Goal: Task Accomplishment & Management: Manage account settings

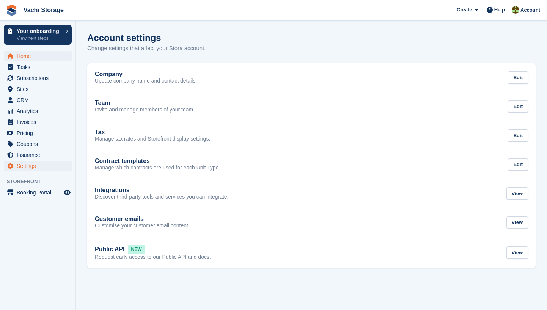
click at [32, 54] on span "Home" at bounding box center [40, 56] width 46 height 11
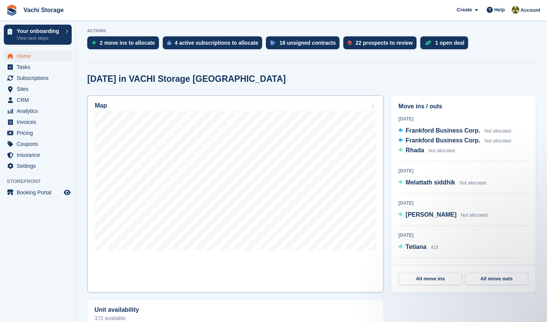
scroll to position [179, 0]
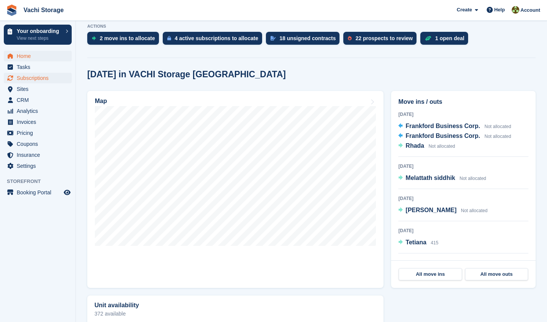
click at [46, 77] on span "Subscriptions" at bounding box center [40, 78] width 46 height 11
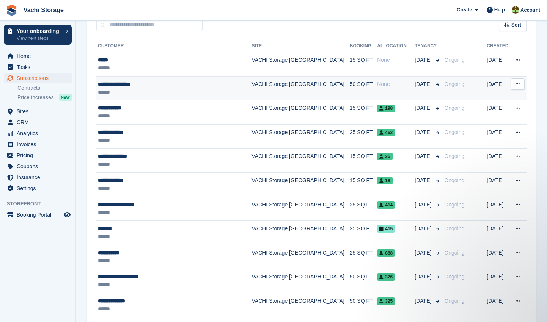
scroll to position [158, 0]
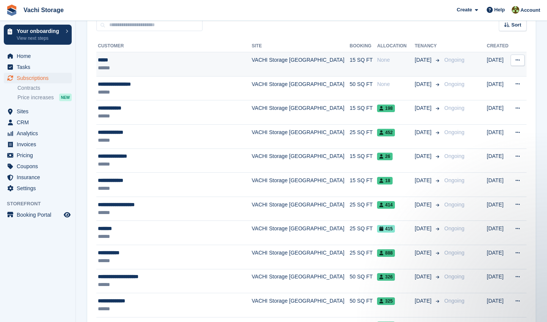
click at [377, 60] on div "None" at bounding box center [396, 60] width 38 height 8
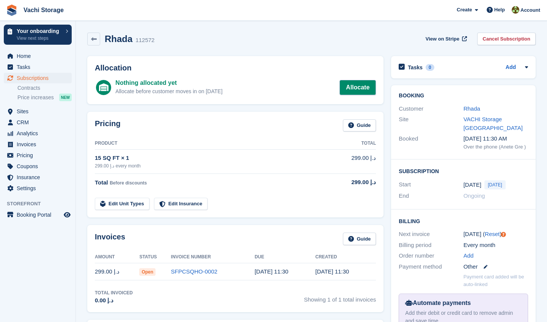
click at [354, 88] on link "Allocate" at bounding box center [357, 87] width 36 height 15
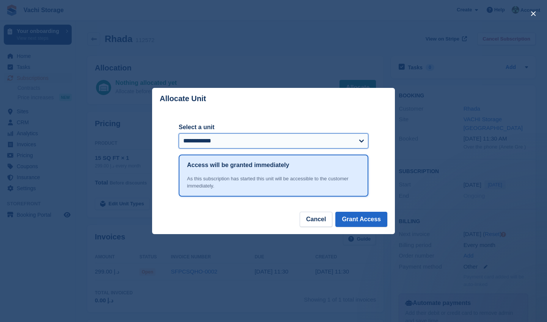
select select "******"
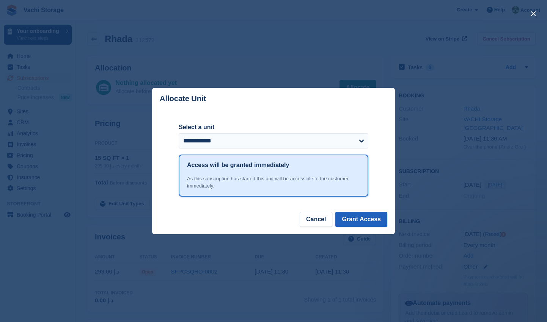
click at [370, 223] on button "Grant Access" at bounding box center [361, 219] width 52 height 15
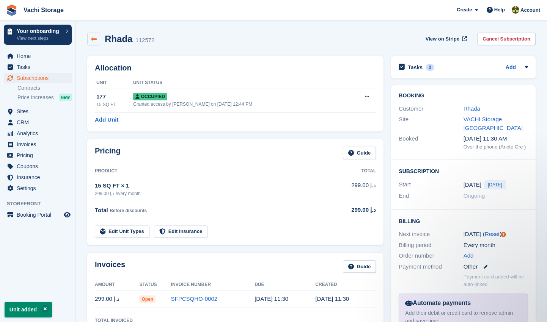
click at [96, 39] on icon at bounding box center [94, 39] width 6 height 6
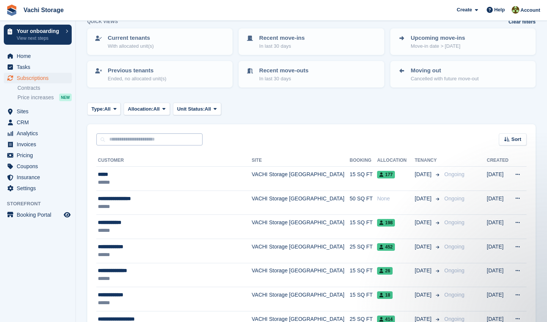
scroll to position [38, 0]
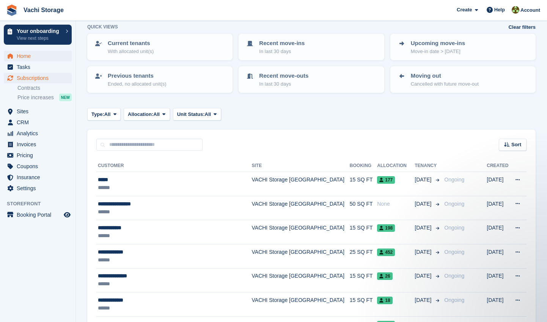
click at [32, 55] on span "Home" at bounding box center [40, 56] width 46 height 11
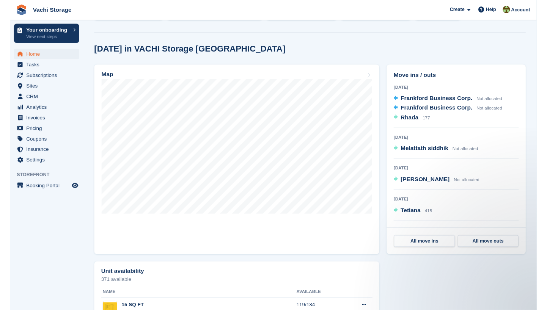
scroll to position [204, 0]
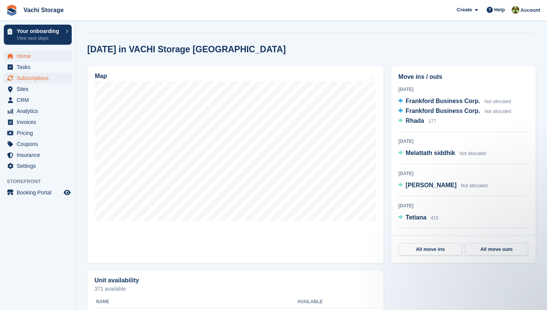
click at [37, 76] on span "Subscriptions" at bounding box center [40, 78] width 46 height 11
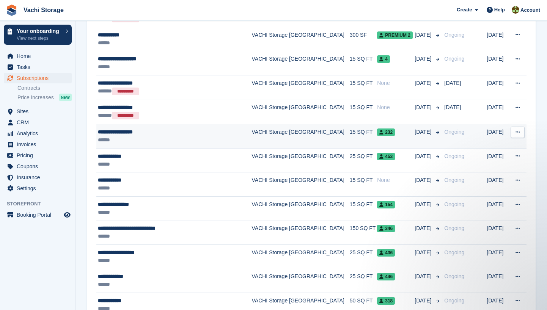
scroll to position [1102, 0]
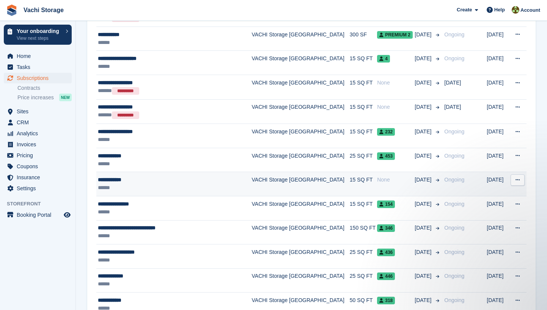
click at [377, 183] on td "None" at bounding box center [396, 184] width 38 height 24
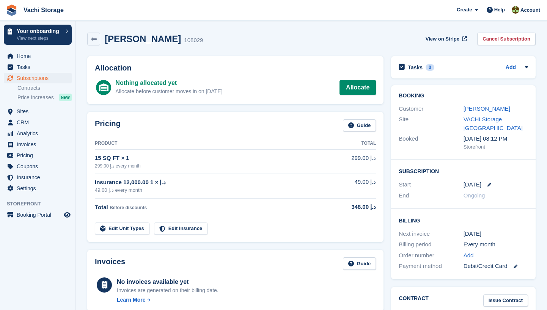
click at [490, 180] on div "12 Oct" at bounding box center [495, 184] width 64 height 9
click at [487, 183] on icon at bounding box center [489, 185] width 4 height 4
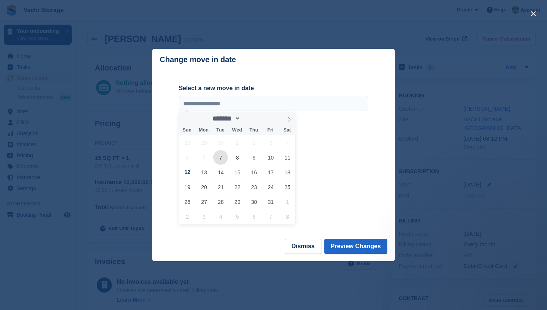
click at [223, 156] on span "7" at bounding box center [220, 157] width 15 height 15
type input "**********"
click at [377, 248] on button "Preview Changes" at bounding box center [355, 246] width 63 height 15
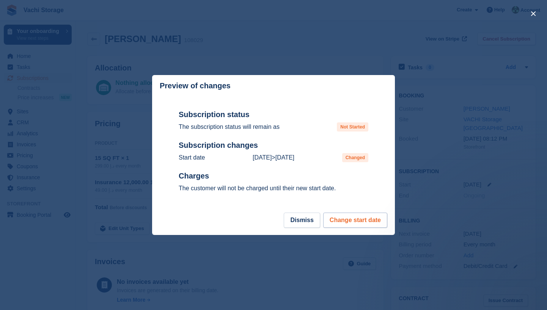
click at [359, 221] on button "Change start date" at bounding box center [355, 220] width 64 height 15
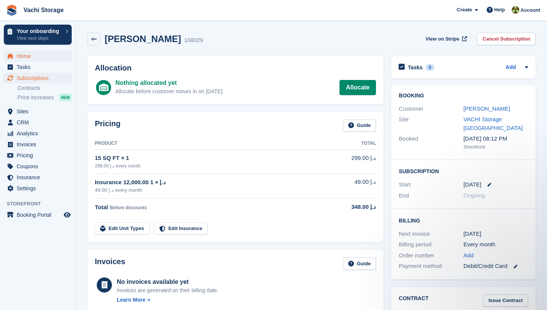
click at [23, 56] on span "Home" at bounding box center [40, 56] width 46 height 11
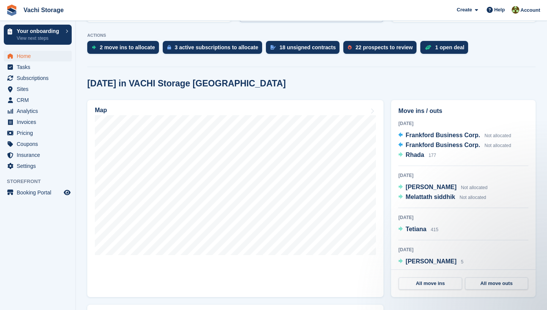
scroll to position [169, 0]
